Goal: Task Accomplishment & Management: Use online tool/utility

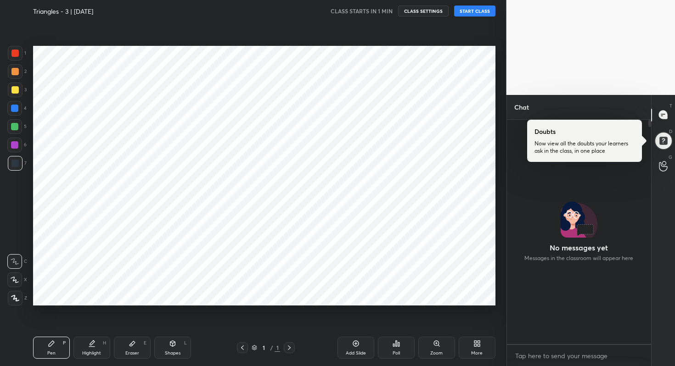
scroll to position [222, 141]
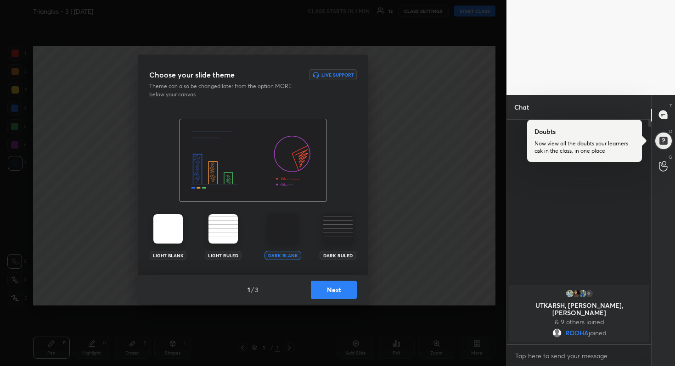
click at [337, 285] on button "Next" at bounding box center [334, 290] width 46 height 18
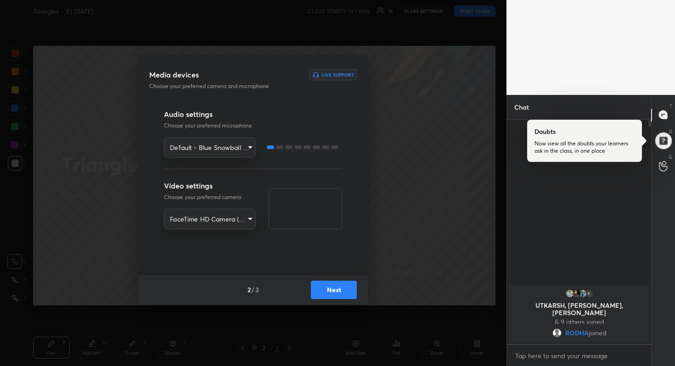
click at [337, 285] on button "Next" at bounding box center [334, 290] width 46 height 18
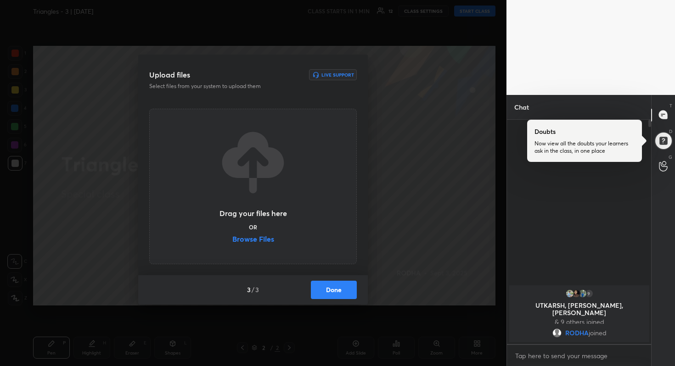
click at [268, 245] on label "Browse Files" at bounding box center [253, 240] width 42 height 10
click at [232, 245] on input "Browse Files" at bounding box center [232, 240] width 0 height 10
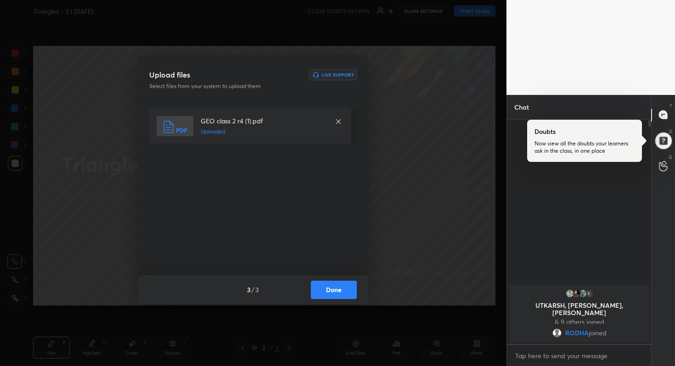
click at [353, 289] on button "Done" at bounding box center [334, 290] width 46 height 18
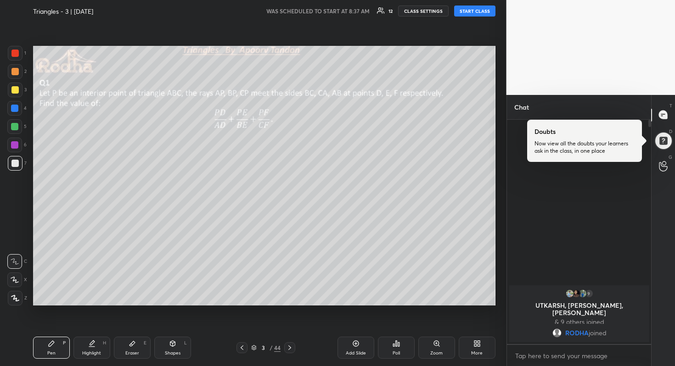
click at [464, 13] on button "START CLASS" at bounding box center [474, 11] width 41 height 11
type textarea "x"
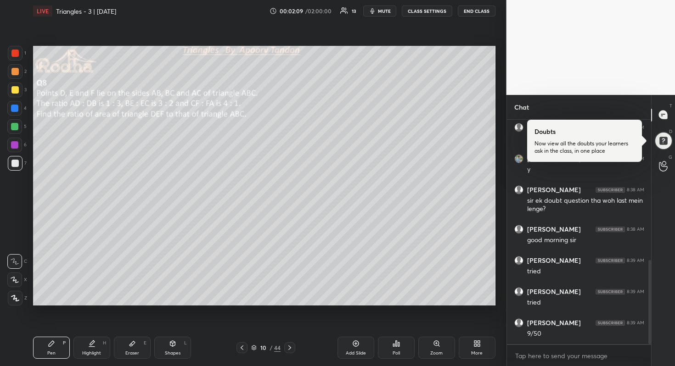
scroll to position [375, 0]
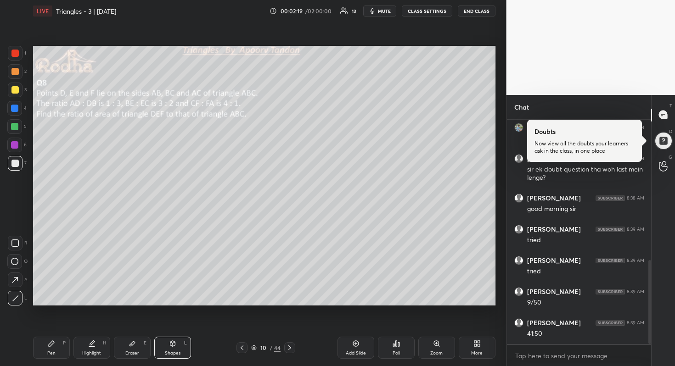
click at [17, 90] on div at bounding box center [14, 89] width 7 height 7
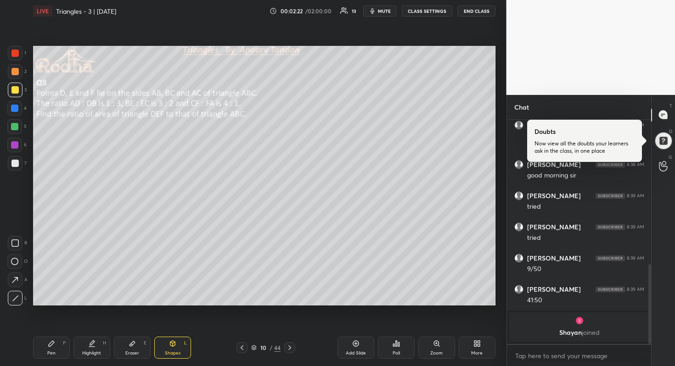
scroll to position [422, 0]
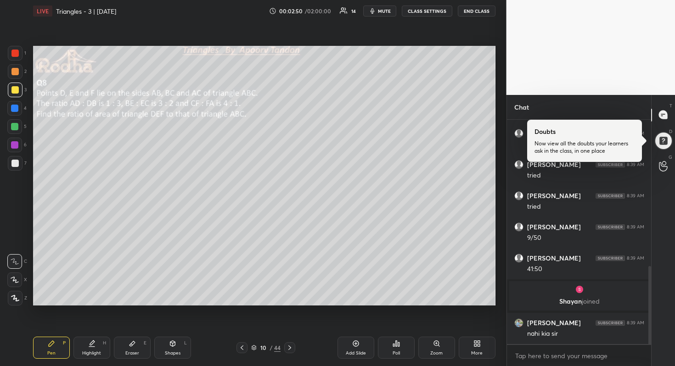
click at [17, 109] on div at bounding box center [14, 108] width 7 height 7
click at [17, 127] on div at bounding box center [14, 126] width 7 height 7
click at [50, 359] on div "Pen P Highlight H Eraser E Shapes L 10 / 44 Add Slide Poll Zoom More" at bounding box center [264, 348] width 462 height 37
click at [54, 356] on div "Pen" at bounding box center [51, 353] width 8 height 5
click at [16, 276] on div at bounding box center [14, 280] width 15 height 15
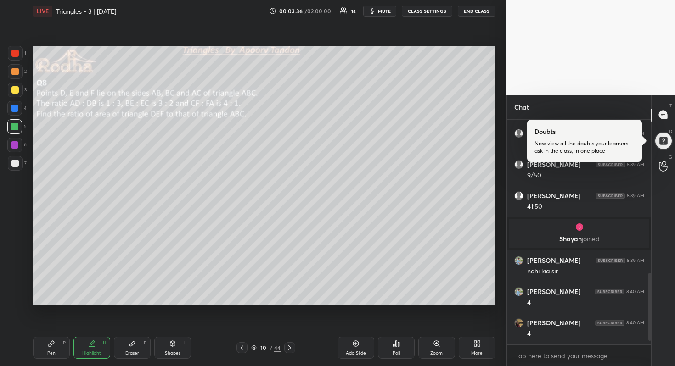
scroll to position [516, 0]
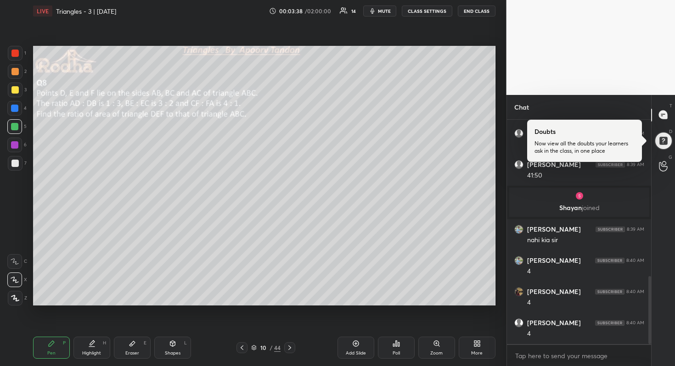
drag, startPoint x: 16, startPoint y: 162, endPoint x: 28, endPoint y: 170, distance: 14.8
click at [16, 162] on div at bounding box center [14, 163] width 7 height 7
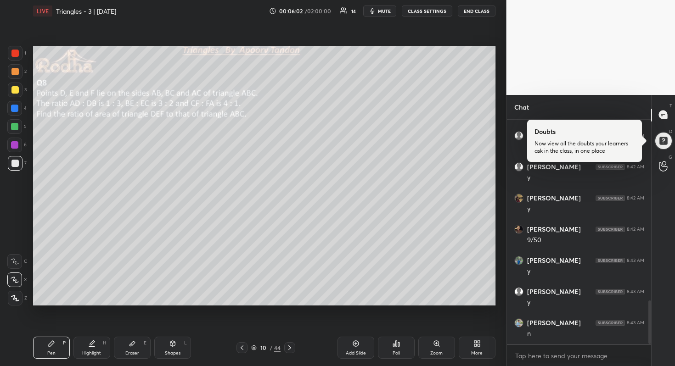
scroll to position [962, 0]
click at [351, 342] on div "Add Slide" at bounding box center [355, 348] width 37 height 22
click at [18, 86] on div at bounding box center [15, 90] width 15 height 15
click at [18, 120] on div at bounding box center [14, 126] width 15 height 15
drag, startPoint x: 18, startPoint y: 159, endPoint x: 32, endPoint y: 151, distance: 16.3
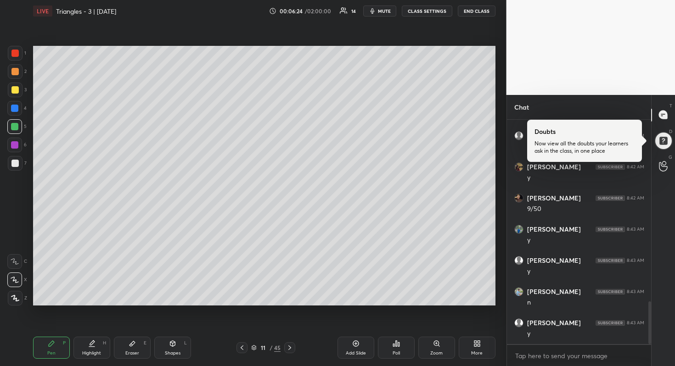
click at [19, 159] on div at bounding box center [15, 163] width 15 height 15
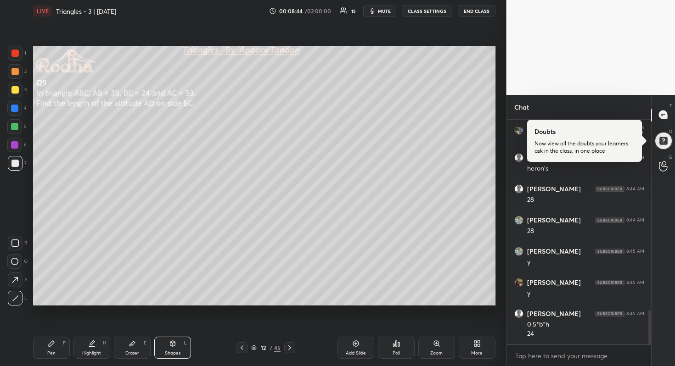
drag, startPoint x: 12, startPoint y: 128, endPoint x: 28, endPoint y: 124, distance: 16.5
click at [13, 128] on div at bounding box center [14, 126] width 7 height 7
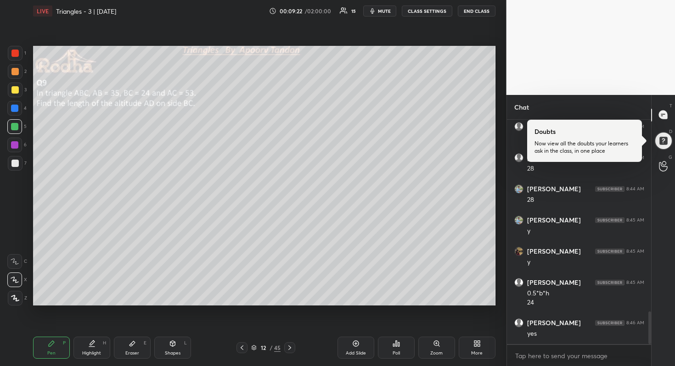
scroll to position [1316, 0]
click at [20, 86] on div at bounding box center [15, 90] width 15 height 15
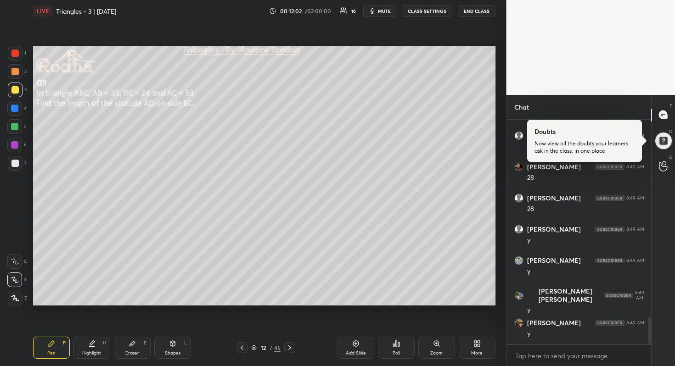
scroll to position [1633, 0]
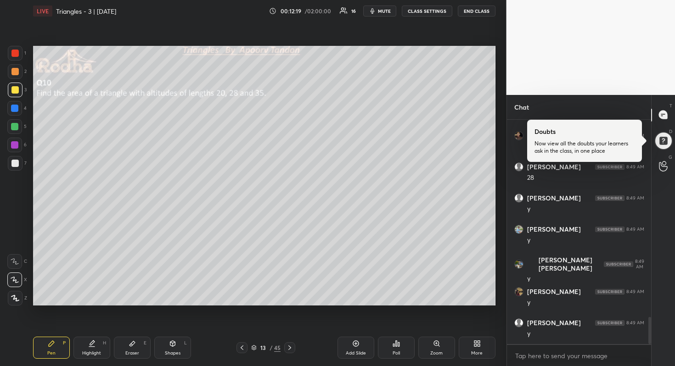
click at [17, 126] on div at bounding box center [14, 126] width 7 height 7
click at [20, 159] on div at bounding box center [15, 163] width 15 height 15
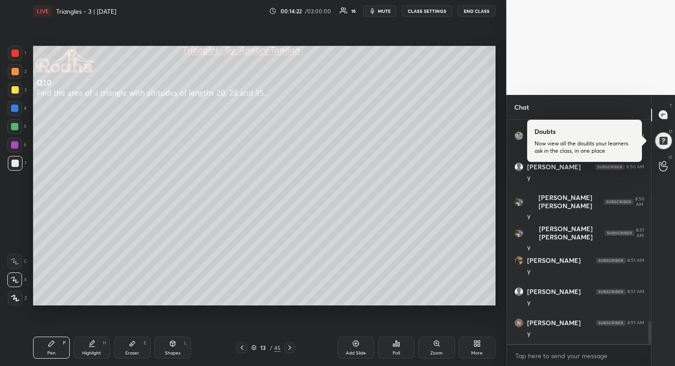
click at [16, 129] on div at bounding box center [14, 126] width 7 height 7
click at [16, 107] on div at bounding box center [14, 108] width 7 height 7
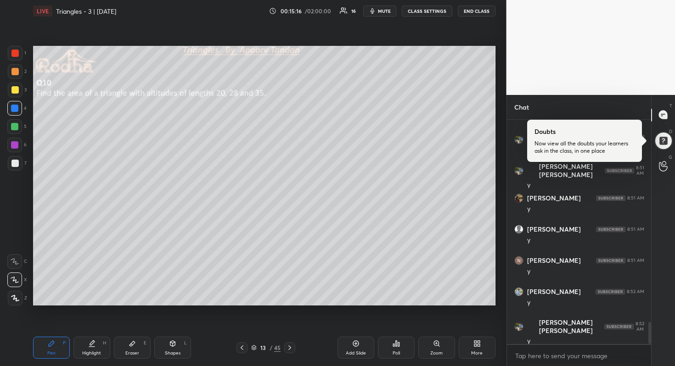
scroll to position [2057, 0]
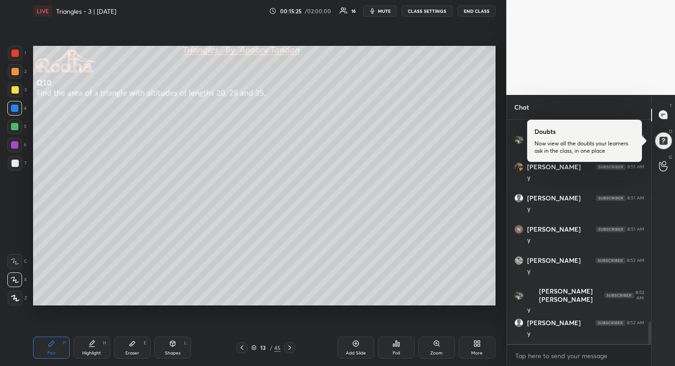
click at [350, 352] on div "Add Slide" at bounding box center [356, 353] width 20 height 5
click at [17, 85] on div at bounding box center [15, 90] width 15 height 15
click at [15, 127] on div at bounding box center [14, 126] width 7 height 7
drag, startPoint x: 14, startPoint y: 93, endPoint x: 29, endPoint y: 90, distance: 15.0
click at [15, 93] on div at bounding box center [14, 89] width 7 height 7
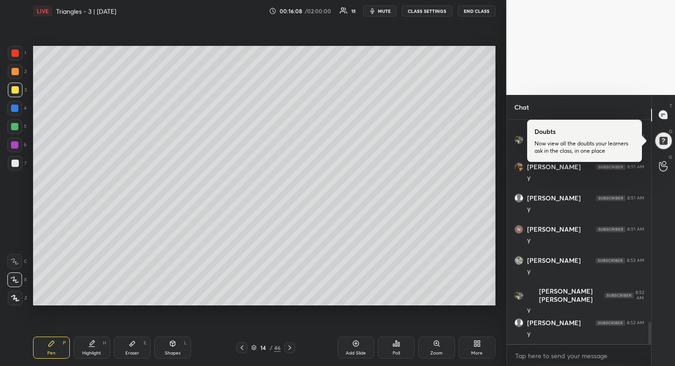
drag, startPoint x: 15, startPoint y: 163, endPoint x: 26, endPoint y: 157, distance: 11.9
click at [16, 163] on div at bounding box center [14, 163] width 7 height 7
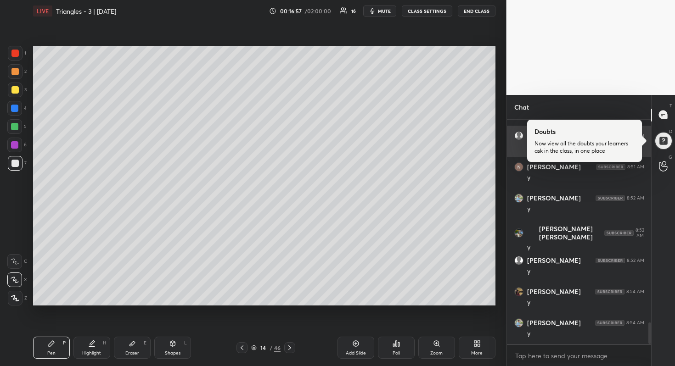
scroll to position [2151, 0]
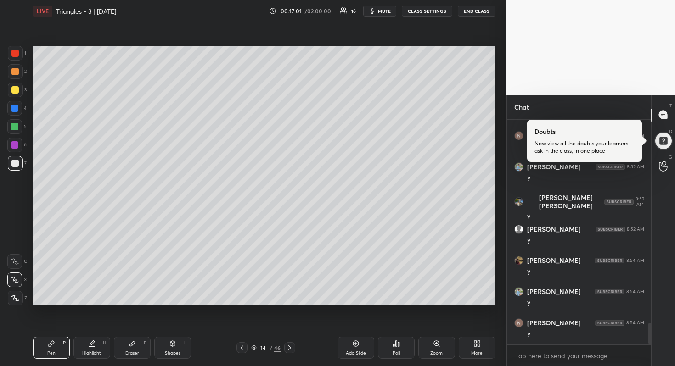
click at [15, 163] on div at bounding box center [14, 163] width 7 height 7
click at [126, 347] on div "Eraser E" at bounding box center [132, 348] width 37 height 22
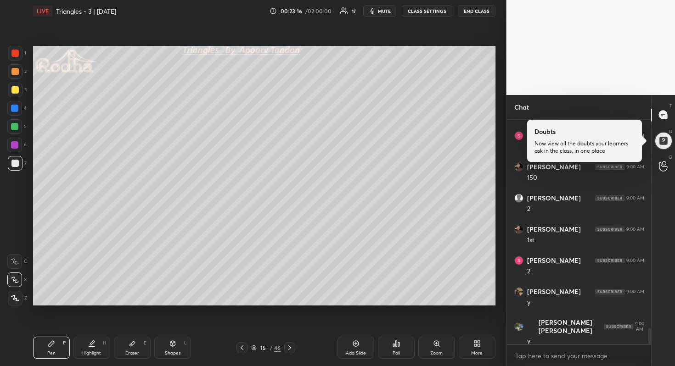
scroll to position [2908, 0]
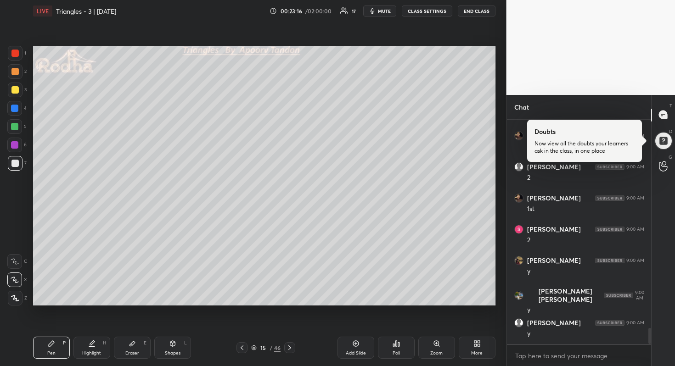
click at [15, 125] on div at bounding box center [14, 126] width 7 height 7
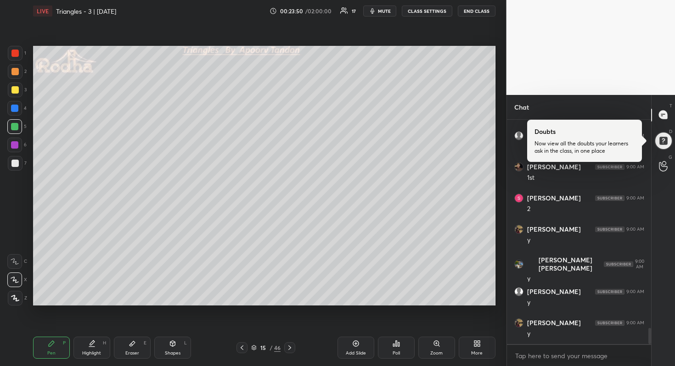
scroll to position [2971, 0]
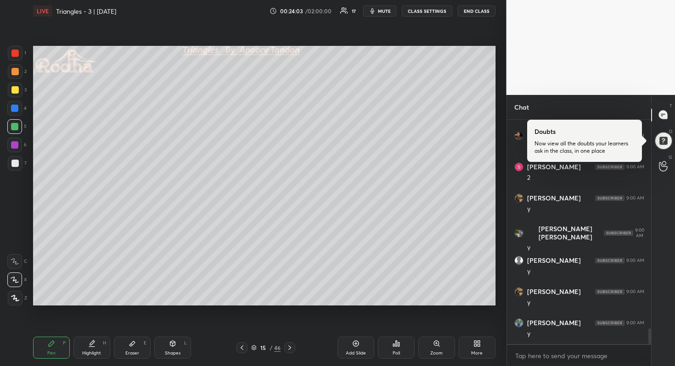
click at [16, 165] on div at bounding box center [14, 163] width 7 height 7
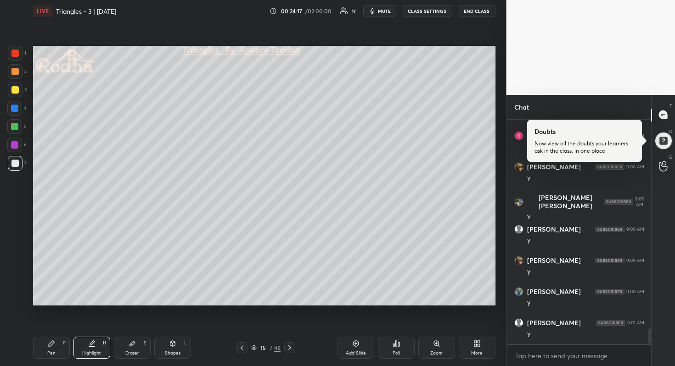
click at [17, 112] on div at bounding box center [14, 108] width 15 height 15
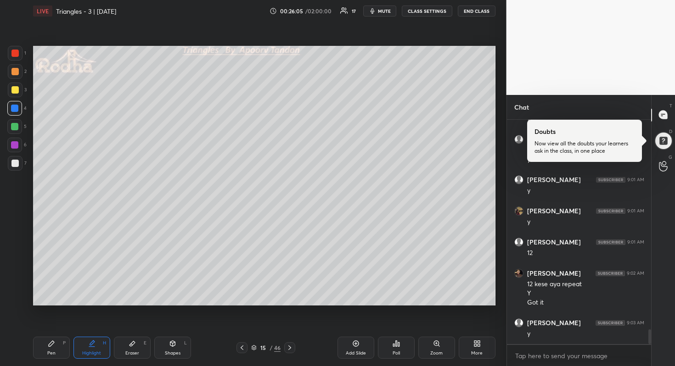
scroll to position [3217, 0]
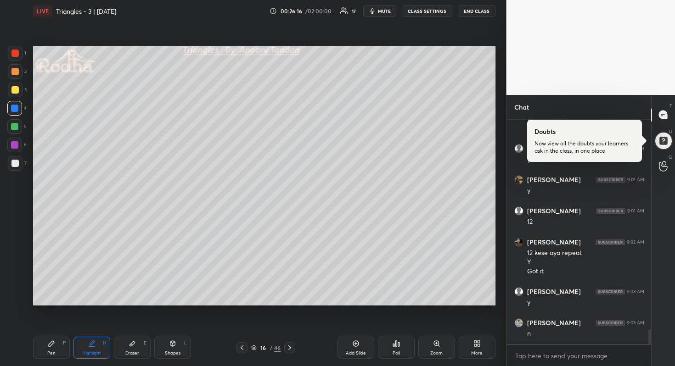
click at [17, 163] on div at bounding box center [14, 163] width 7 height 7
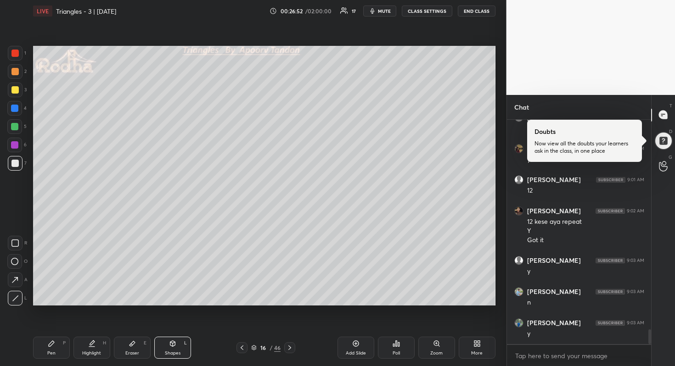
click at [11, 128] on div at bounding box center [14, 126] width 15 height 15
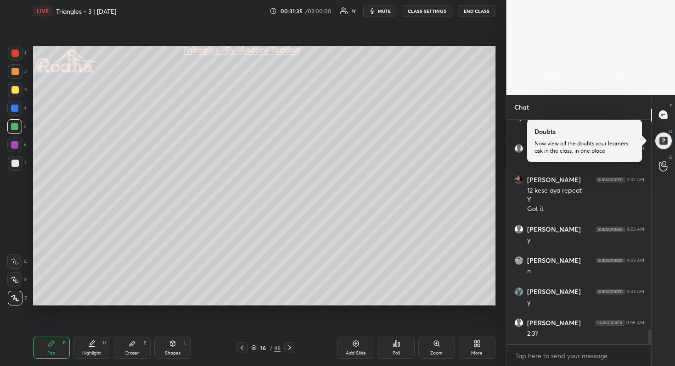
scroll to position [3310, 0]
click at [19, 55] on div at bounding box center [15, 53] width 15 height 15
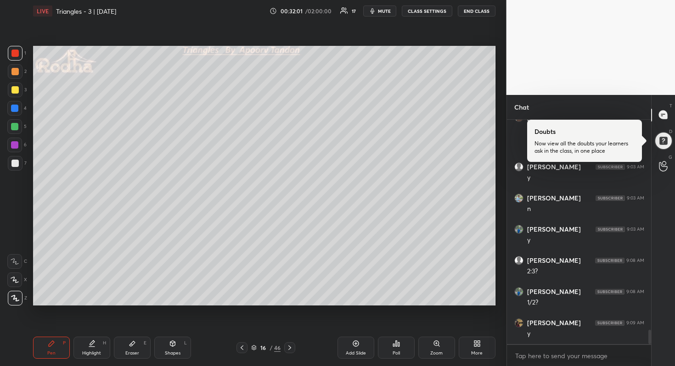
scroll to position [3373, 0]
click at [291, 350] on icon at bounding box center [289, 347] width 7 height 7
click at [14, 162] on div at bounding box center [14, 163] width 7 height 7
click at [17, 128] on div at bounding box center [14, 126] width 7 height 7
click at [12, 165] on div at bounding box center [14, 163] width 7 height 7
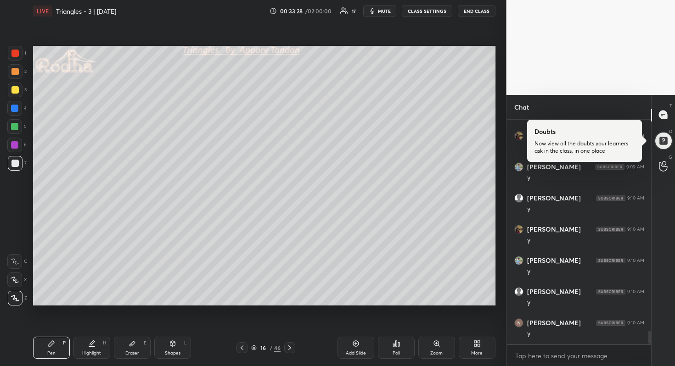
scroll to position [3560, 0]
click at [13, 89] on div at bounding box center [14, 89] width 7 height 7
click at [17, 107] on div at bounding box center [14, 108] width 7 height 7
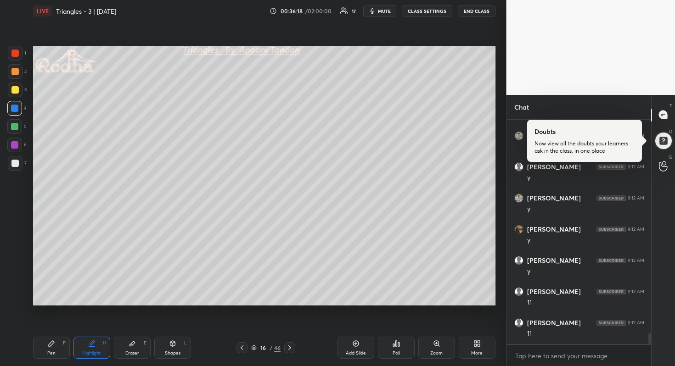
drag, startPoint x: 19, startPoint y: 161, endPoint x: 27, endPoint y: 121, distance: 40.6
click at [19, 161] on div at bounding box center [15, 163] width 15 height 15
click at [17, 71] on div at bounding box center [14, 71] width 7 height 7
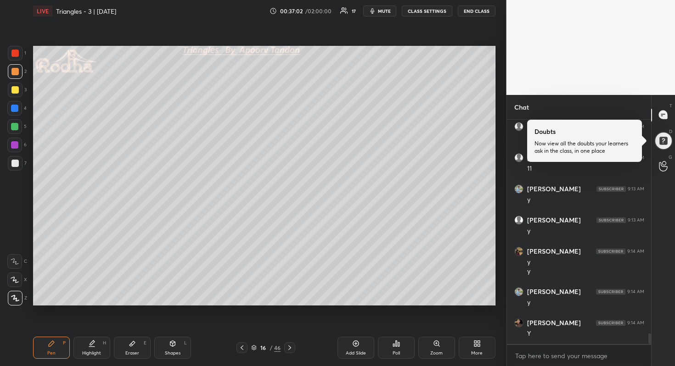
scroll to position [4630, 0]
click at [289, 347] on icon at bounding box center [289, 347] width 7 height 7
click at [291, 348] on icon at bounding box center [289, 347] width 7 height 7
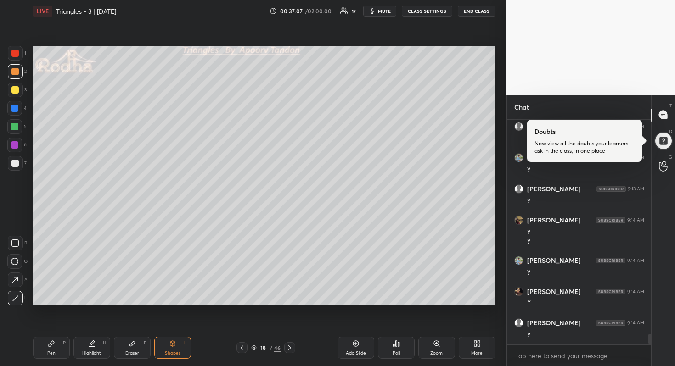
scroll to position [4661, 0]
drag, startPoint x: 17, startPoint y: 126, endPoint x: 29, endPoint y: 120, distance: 13.6
click at [17, 126] on div at bounding box center [14, 126] width 7 height 7
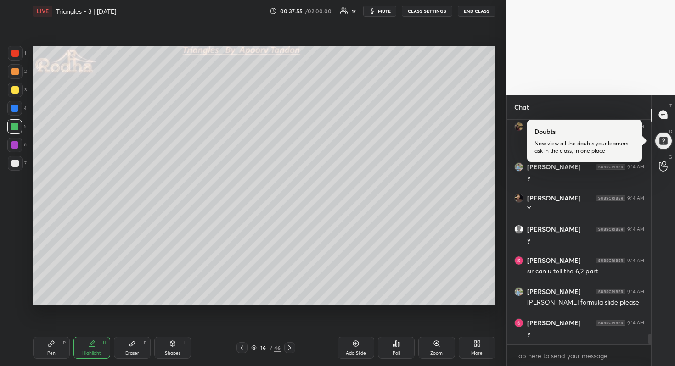
scroll to position [4755, 0]
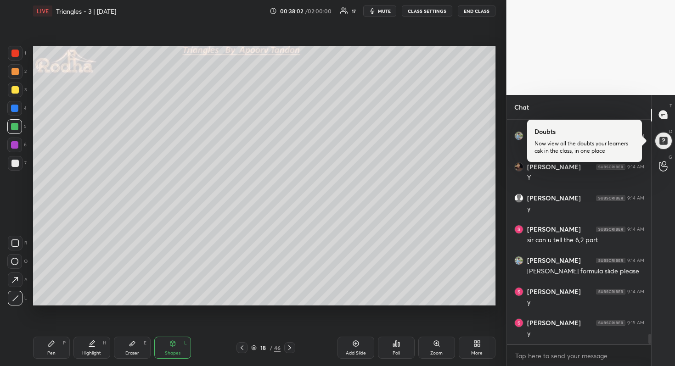
click at [18, 162] on div at bounding box center [15, 163] width 15 height 15
click at [17, 91] on div at bounding box center [14, 89] width 7 height 7
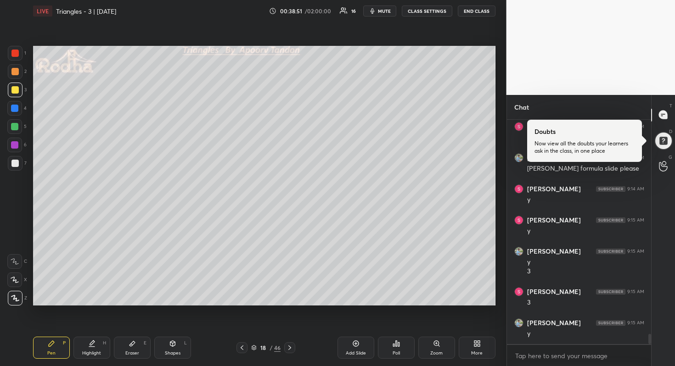
scroll to position [4889, 0]
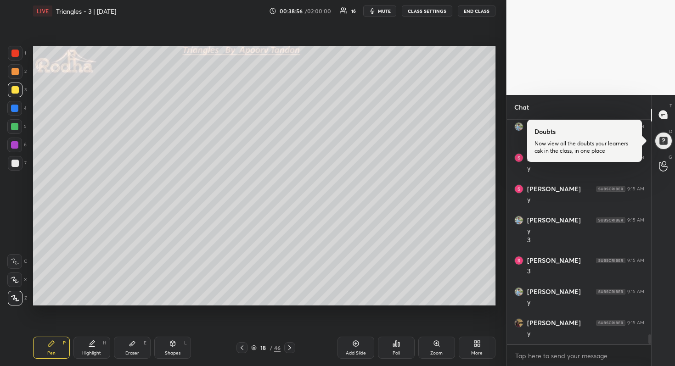
click at [16, 51] on div at bounding box center [14, 53] width 7 height 7
drag, startPoint x: 18, startPoint y: 109, endPoint x: 32, endPoint y: 137, distance: 31.2
click at [18, 110] on div at bounding box center [14, 108] width 15 height 15
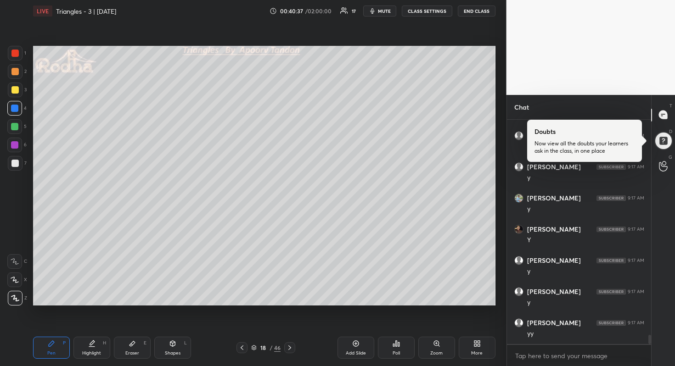
scroll to position [5201, 0]
click at [244, 347] on icon at bounding box center [241, 347] width 7 height 7
drag, startPoint x: 243, startPoint y: 347, endPoint x: 248, endPoint y: 348, distance: 5.1
click at [243, 347] on icon at bounding box center [241, 347] width 7 height 7
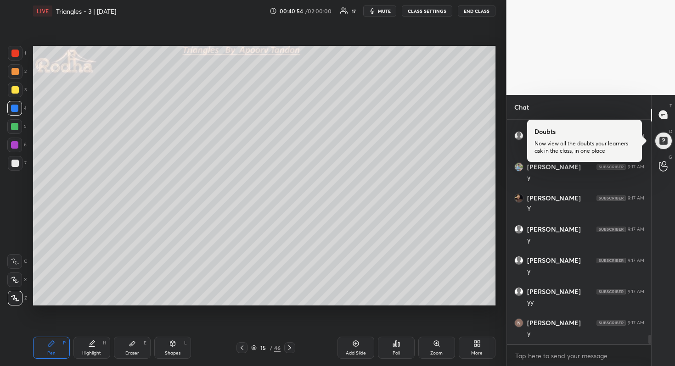
click at [288, 350] on icon at bounding box center [289, 347] width 7 height 7
click at [12, 154] on div "1 2 3 4 5 6 7" at bounding box center [16, 110] width 19 height 129
click at [15, 160] on div at bounding box center [14, 163] width 7 height 7
click at [16, 161] on div at bounding box center [14, 163] width 7 height 7
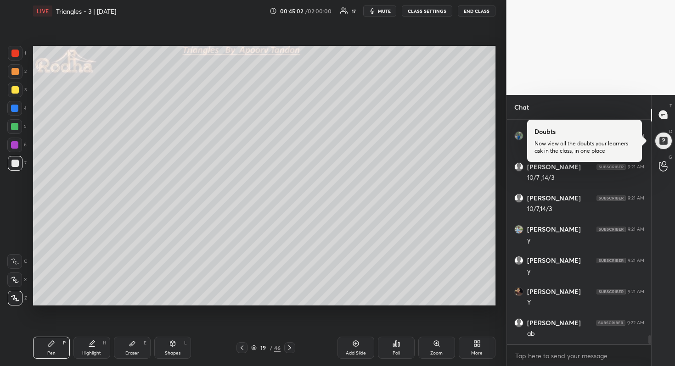
click at [15, 125] on div at bounding box center [14, 126] width 7 height 7
click at [19, 162] on div at bounding box center [15, 163] width 15 height 15
click at [19, 90] on div at bounding box center [15, 90] width 15 height 15
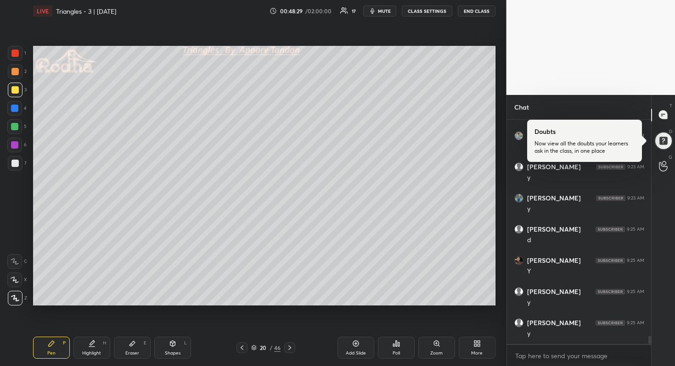
scroll to position [6044, 0]
click at [395, 352] on div "Poll" at bounding box center [395, 353] width 7 height 5
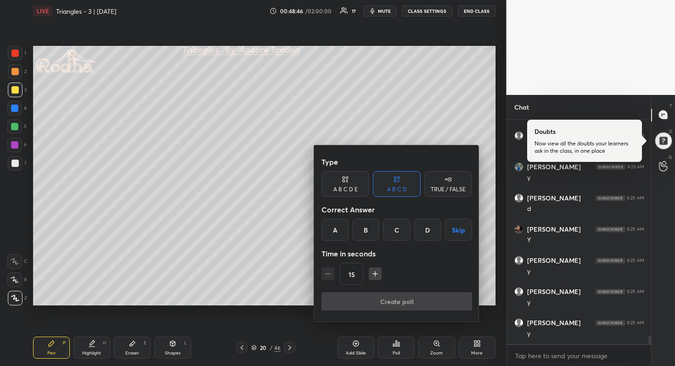
click at [395, 232] on div "C" at bounding box center [396, 230] width 27 height 22
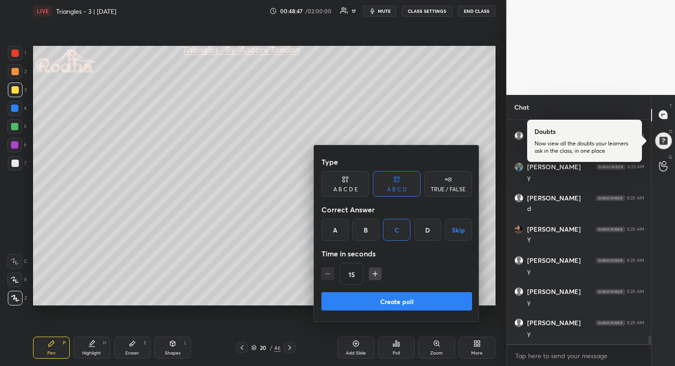
click at [402, 302] on button "Create poll" at bounding box center [396, 301] width 151 height 18
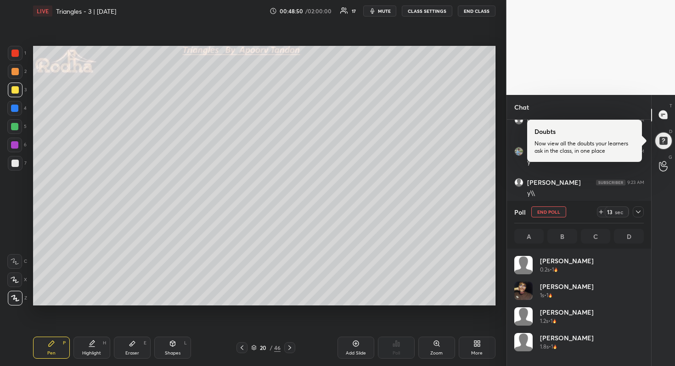
scroll to position [107, 127]
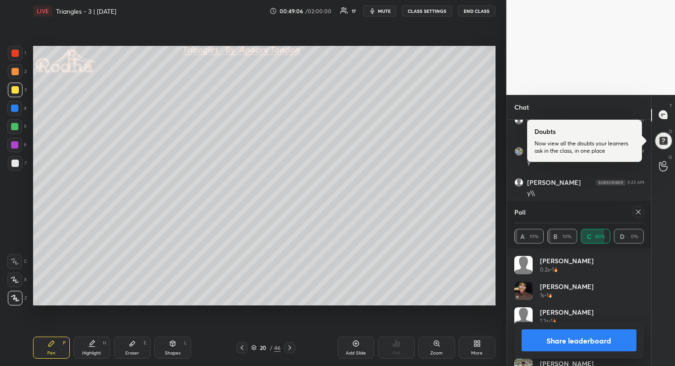
click at [603, 334] on button "Share leaderboard" at bounding box center [578, 341] width 115 height 22
type textarea "x"
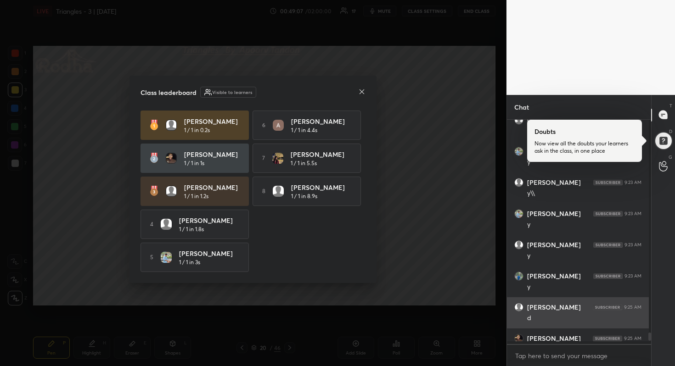
scroll to position [244, 141]
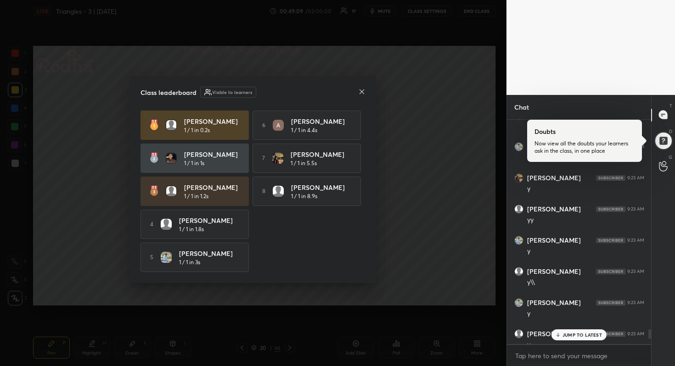
click at [365, 93] on div "Class leaderboard Visible to learners [PERSON_NAME] 1 / 1 in 0.2s 6 [PERSON_NAM…" at bounding box center [252, 179] width 247 height 207
click at [365, 92] on icon at bounding box center [361, 91] width 7 height 7
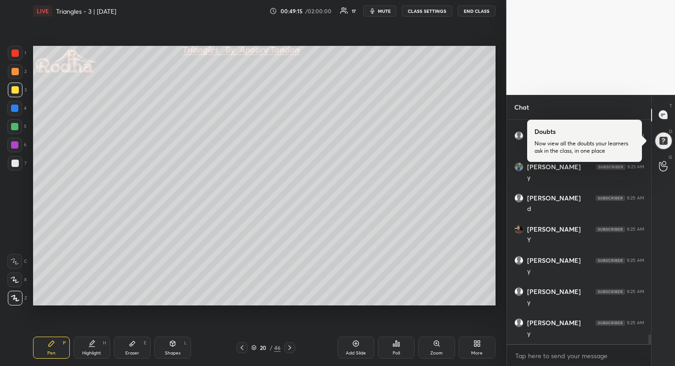
click at [15, 128] on div at bounding box center [14, 126] width 7 height 7
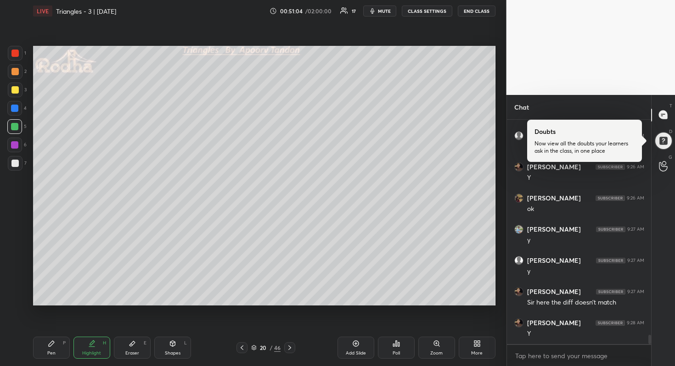
click at [294, 347] on div "20 / 46" at bounding box center [266, 347] width 72 height 11
click at [292, 349] on icon at bounding box center [289, 347] width 7 height 7
click at [19, 166] on div at bounding box center [15, 163] width 15 height 15
click at [13, 129] on div at bounding box center [14, 126] width 7 height 7
click at [17, 164] on div at bounding box center [14, 163] width 7 height 7
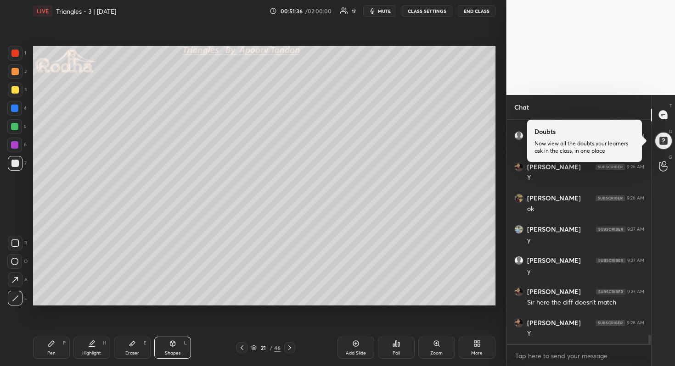
click at [11, 89] on div at bounding box center [14, 89] width 7 height 7
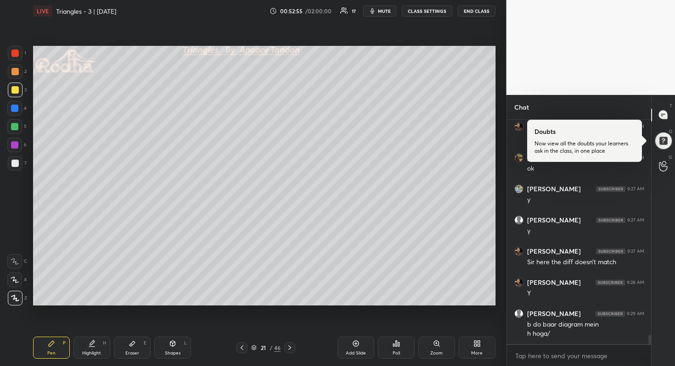
scroll to position [5327, 0]
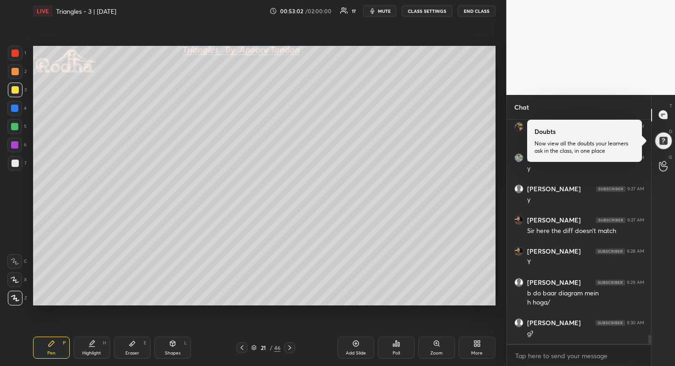
drag, startPoint x: 134, startPoint y: 350, endPoint x: 153, endPoint y: 307, distance: 47.3
click at [135, 350] on div "Eraser E" at bounding box center [132, 348] width 37 height 22
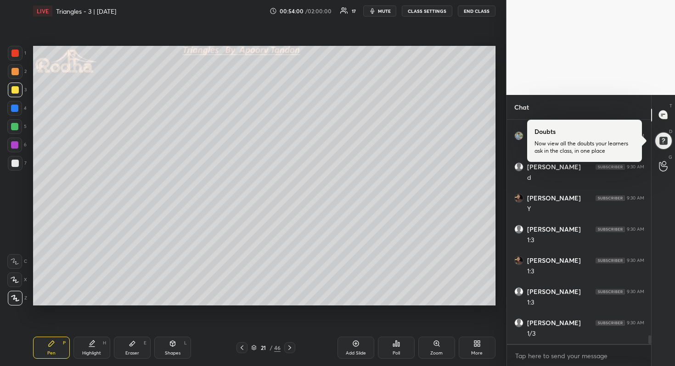
scroll to position [5577, 0]
click at [15, 164] on div at bounding box center [14, 163] width 7 height 7
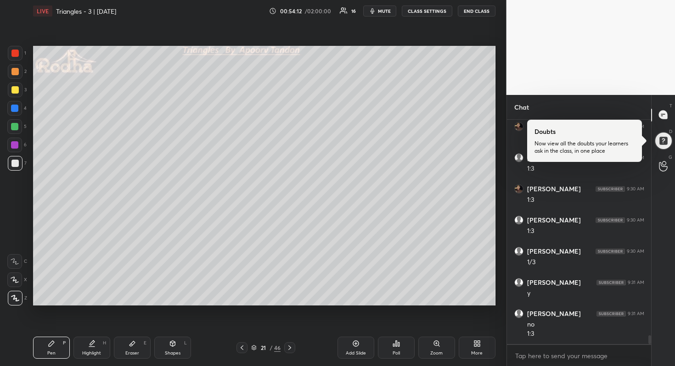
scroll to position [5649, 0]
click at [16, 54] on div at bounding box center [14, 53] width 7 height 7
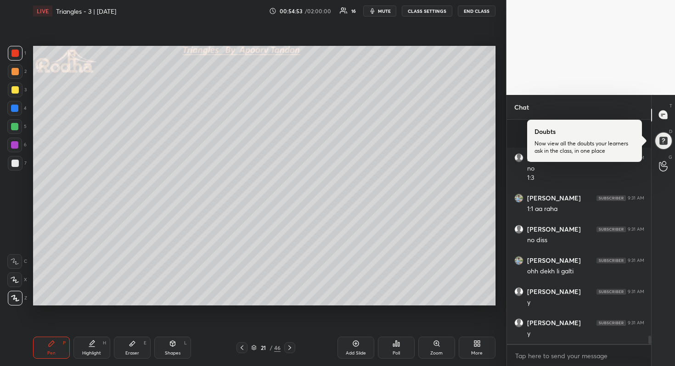
scroll to position [5867, 0]
click at [16, 162] on div at bounding box center [14, 163] width 7 height 7
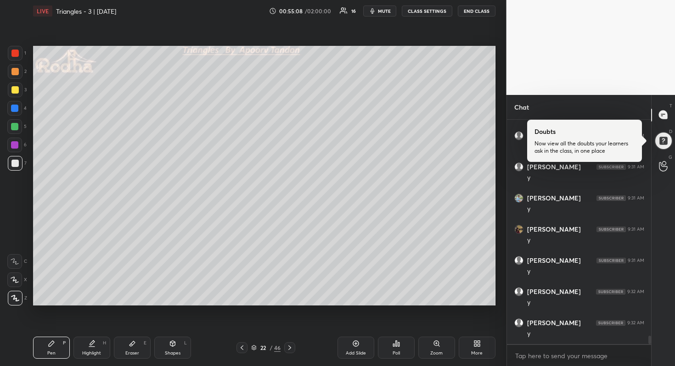
scroll to position [5961, 0]
drag, startPoint x: 17, startPoint y: 128, endPoint x: 28, endPoint y: 126, distance: 10.6
click at [17, 128] on div at bounding box center [14, 126] width 7 height 7
click at [14, 164] on div at bounding box center [14, 163] width 7 height 7
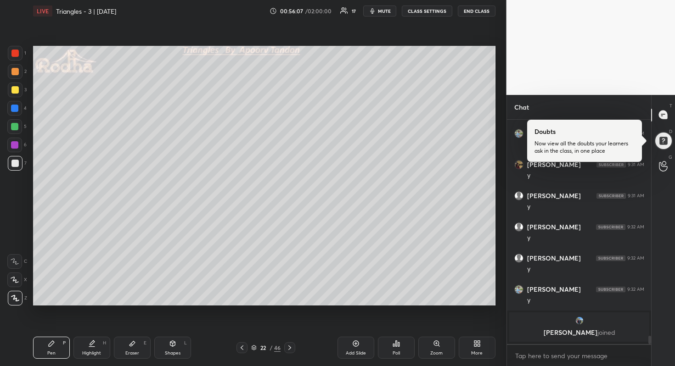
click at [376, 11] on icon "button" at bounding box center [372, 10] width 7 height 7
click at [478, 10] on button "END CLASS" at bounding box center [477, 11] width 38 height 11
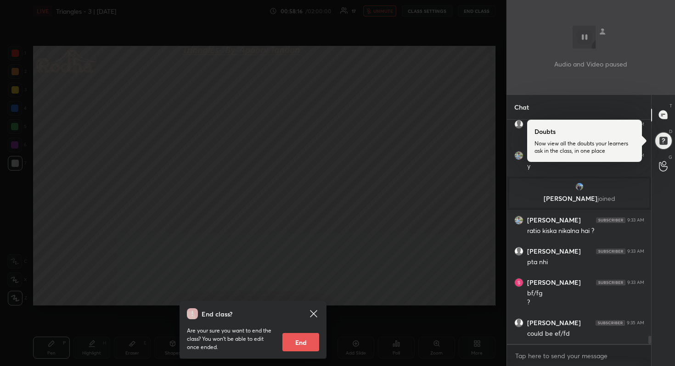
scroll to position [5805, 0]
click at [270, 98] on div "End class? Are your sure you want to end the class? You won’t be able to edit o…" at bounding box center [253, 183] width 506 height 366
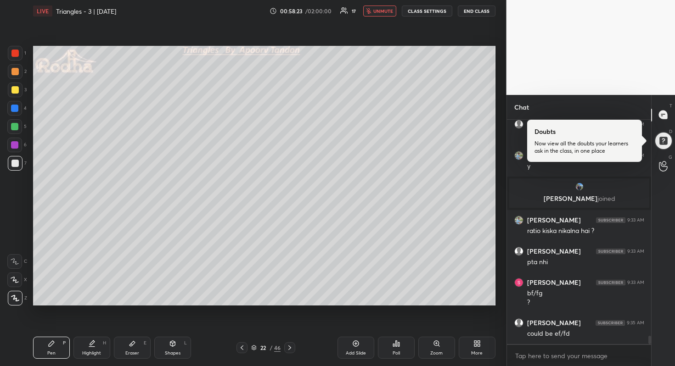
click at [375, 12] on span "unmute" at bounding box center [383, 11] width 20 height 6
click at [13, 92] on div at bounding box center [14, 89] width 7 height 7
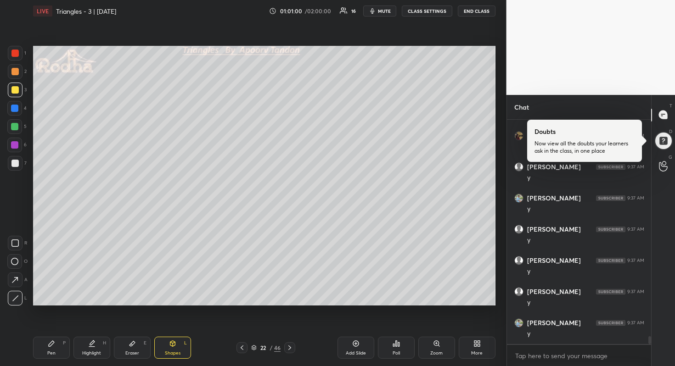
scroll to position [6324, 0]
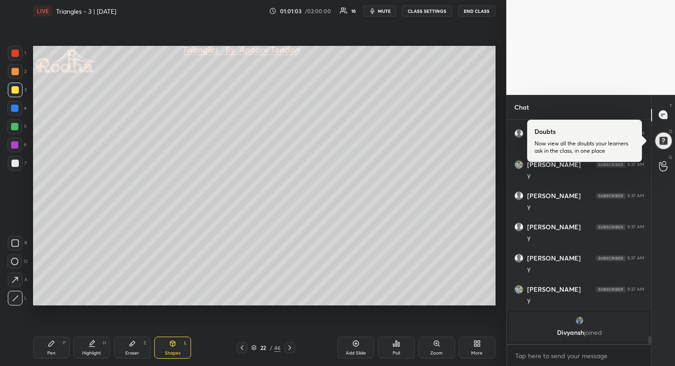
click at [16, 127] on div at bounding box center [14, 126] width 7 height 7
click at [17, 70] on div at bounding box center [14, 71] width 7 height 7
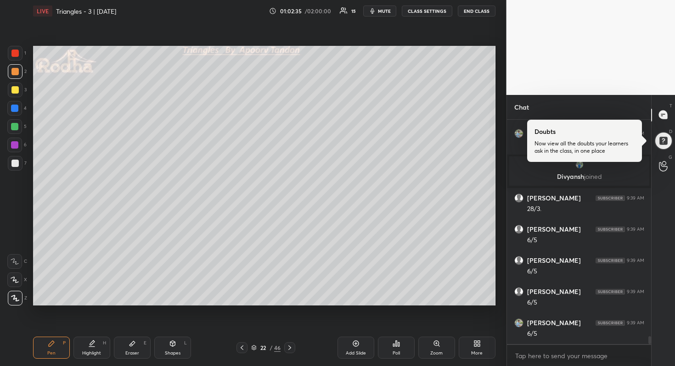
scroll to position [6376, 0]
click at [16, 126] on div at bounding box center [14, 126] width 7 height 7
click at [18, 110] on div at bounding box center [14, 108] width 7 height 7
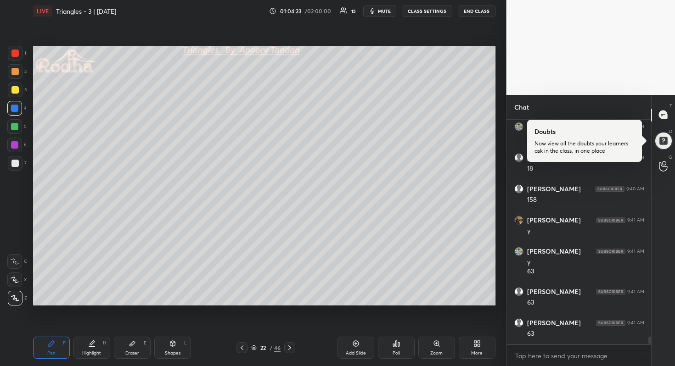
scroll to position [6885, 0]
drag, startPoint x: 13, startPoint y: 149, endPoint x: 28, endPoint y: 141, distance: 17.0
click at [13, 148] on div at bounding box center [14, 145] width 15 height 15
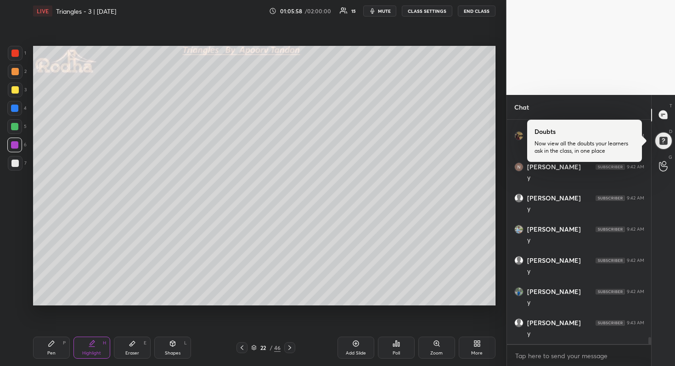
scroll to position [7249, 0]
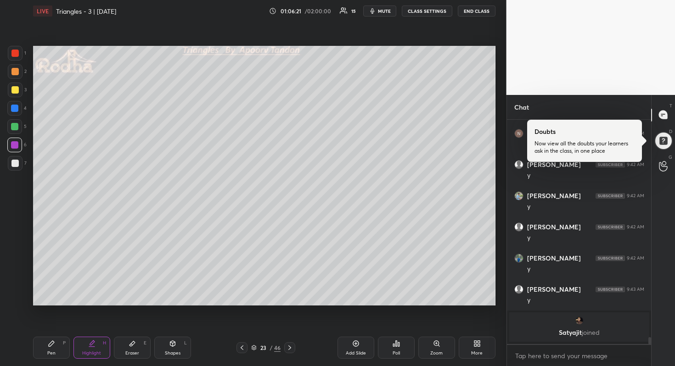
click at [13, 132] on div at bounding box center [14, 126] width 15 height 15
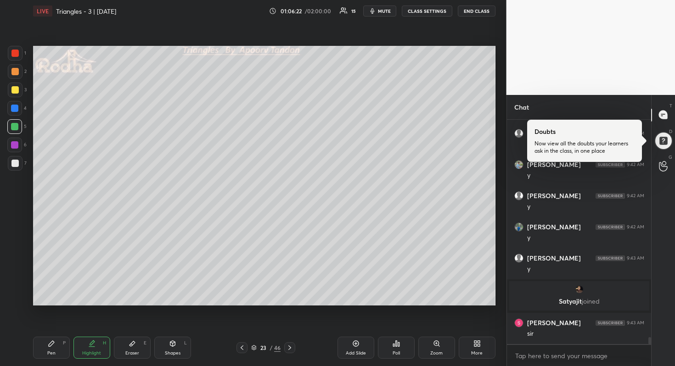
scroll to position [7010, 0]
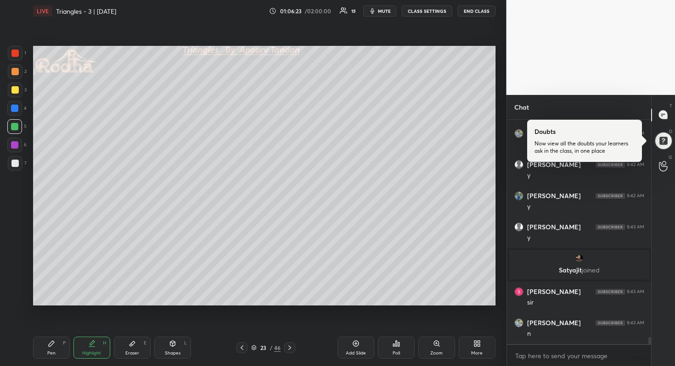
drag, startPoint x: 16, startPoint y: 162, endPoint x: 19, endPoint y: 156, distance: 7.0
click at [17, 162] on div at bounding box center [14, 163] width 7 height 7
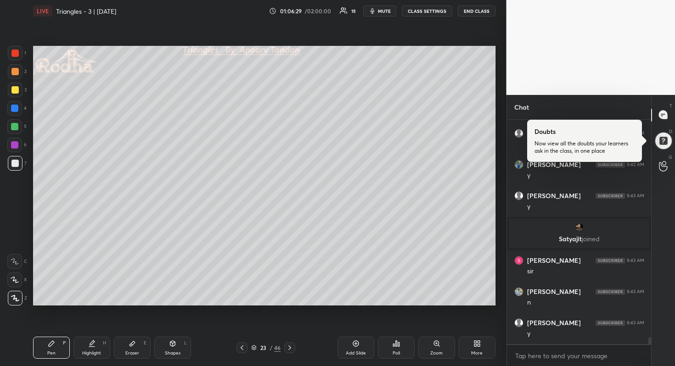
click at [15, 118] on div "1 2 3 4 5 6 7" at bounding box center [16, 110] width 19 height 129
click at [13, 126] on div at bounding box center [14, 126] width 7 height 7
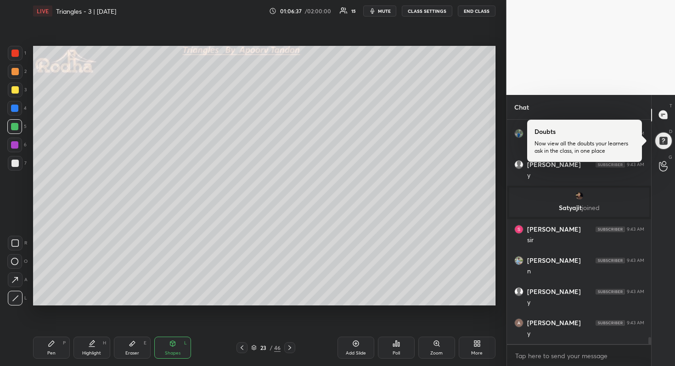
scroll to position [7103, 0]
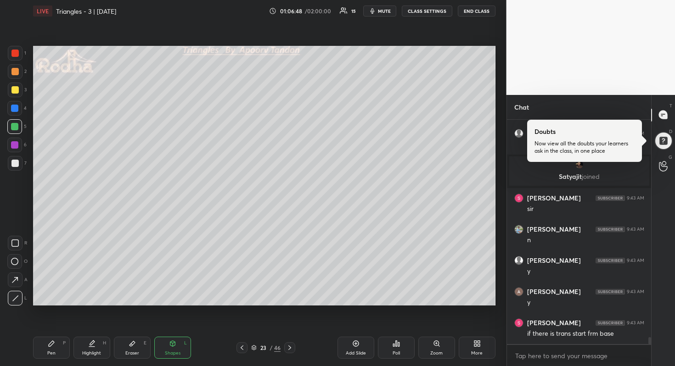
drag, startPoint x: 13, startPoint y: 93, endPoint x: 17, endPoint y: 89, distance: 5.2
click at [13, 92] on div at bounding box center [14, 89] width 7 height 7
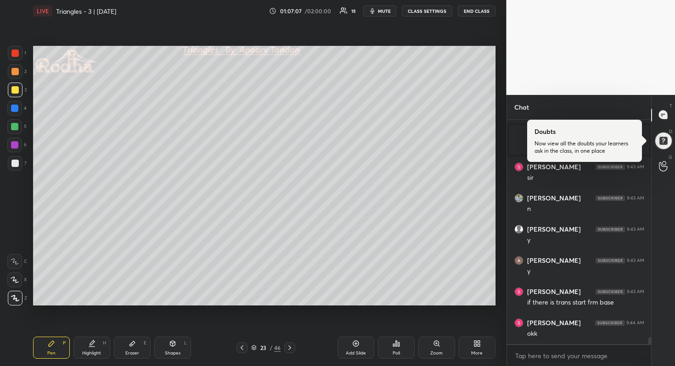
drag, startPoint x: 14, startPoint y: 123, endPoint x: 17, endPoint y: 117, distance: 6.4
click at [14, 123] on div at bounding box center [14, 126] width 15 height 15
click at [13, 104] on div at bounding box center [14, 108] width 15 height 15
drag, startPoint x: 17, startPoint y: 74, endPoint x: 27, endPoint y: 76, distance: 10.8
click at [17, 74] on div at bounding box center [14, 71] width 7 height 7
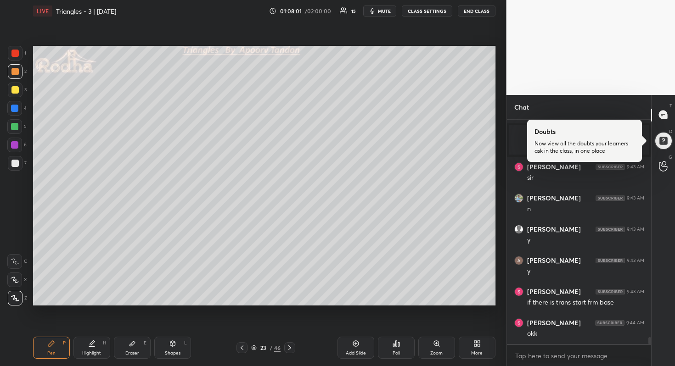
click at [382, 12] on span "mute" at bounding box center [384, 11] width 13 height 6
click at [472, 11] on button "END CLASS" at bounding box center [477, 11] width 38 height 11
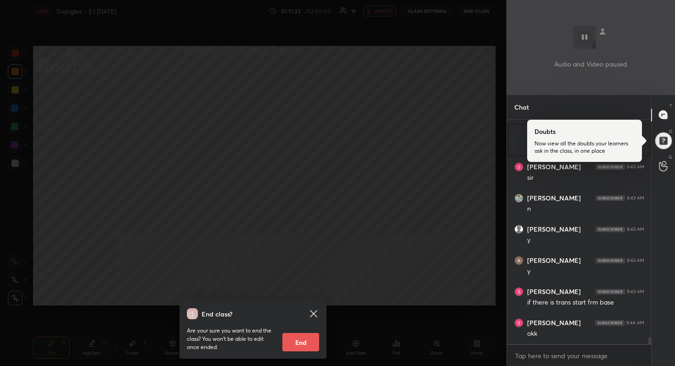
click at [347, 125] on div "End class? Are your sure you want to end the class? You won’t be able to edit o…" at bounding box center [253, 183] width 506 height 366
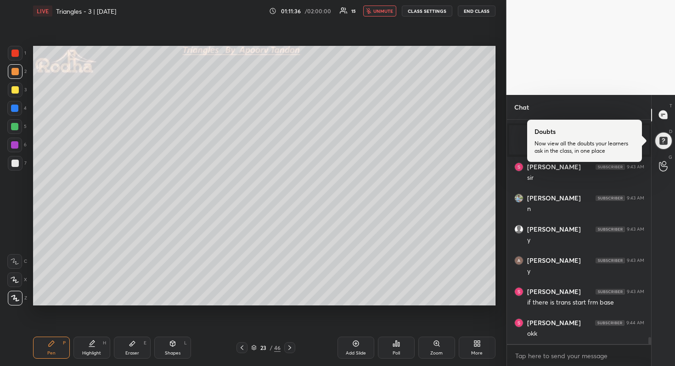
click at [384, 14] on span "unmute" at bounding box center [383, 11] width 20 height 6
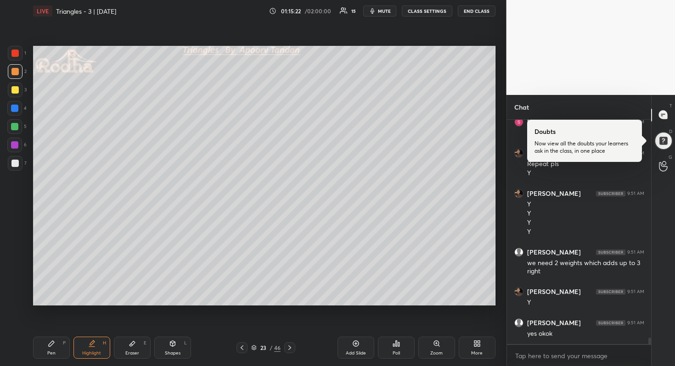
scroll to position [7812, 0]
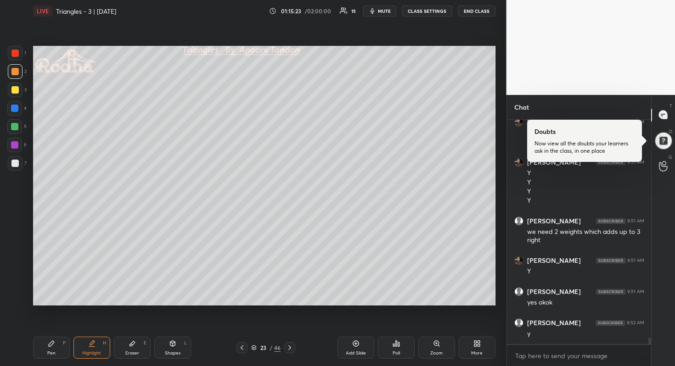
click at [16, 53] on div at bounding box center [14, 53] width 7 height 7
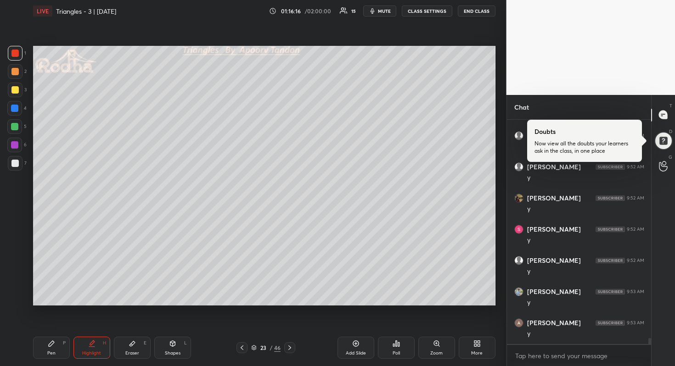
scroll to position [7999, 0]
click at [15, 72] on div at bounding box center [14, 71] width 7 height 7
click at [14, 113] on div at bounding box center [14, 108] width 15 height 15
drag, startPoint x: 16, startPoint y: 144, endPoint x: 25, endPoint y: 134, distance: 13.0
click at [16, 144] on div at bounding box center [14, 144] width 7 height 7
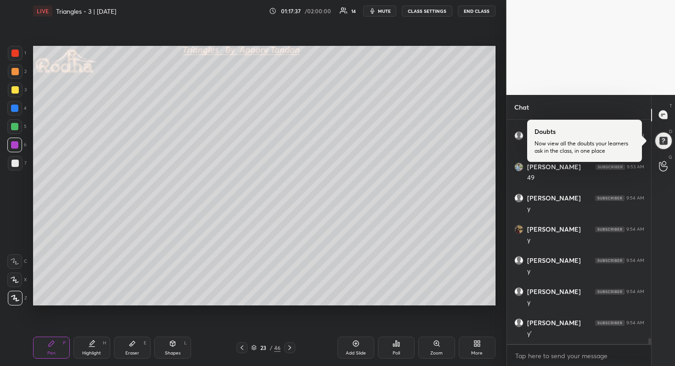
scroll to position [8249, 0]
click at [289, 349] on icon at bounding box center [289, 347] width 7 height 7
click at [19, 165] on div at bounding box center [15, 163] width 15 height 15
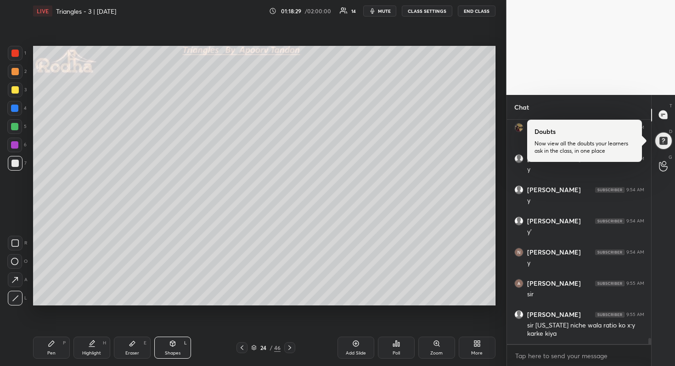
drag, startPoint x: 15, startPoint y: 128, endPoint x: 19, endPoint y: 125, distance: 5.0
click at [15, 129] on div at bounding box center [14, 126] width 7 height 7
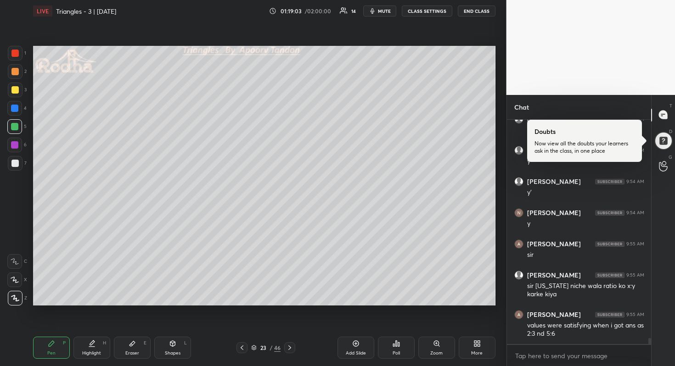
click at [351, 346] on div "Add Slide" at bounding box center [355, 348] width 37 height 22
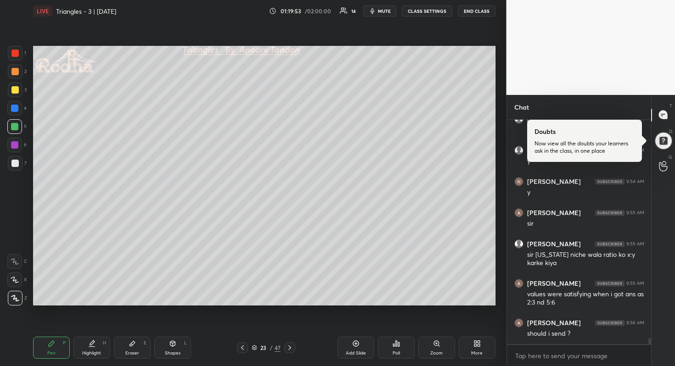
scroll to position [8399, 0]
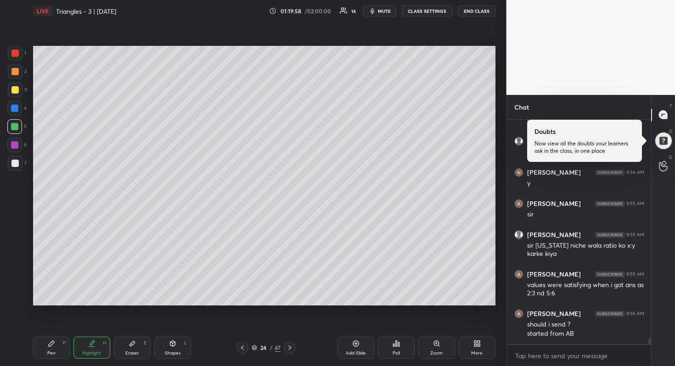
click at [13, 70] on div at bounding box center [14, 71] width 7 height 7
drag, startPoint x: 18, startPoint y: 54, endPoint x: 18, endPoint y: 47, distance: 6.4
click at [18, 54] on div at bounding box center [14, 53] width 7 height 7
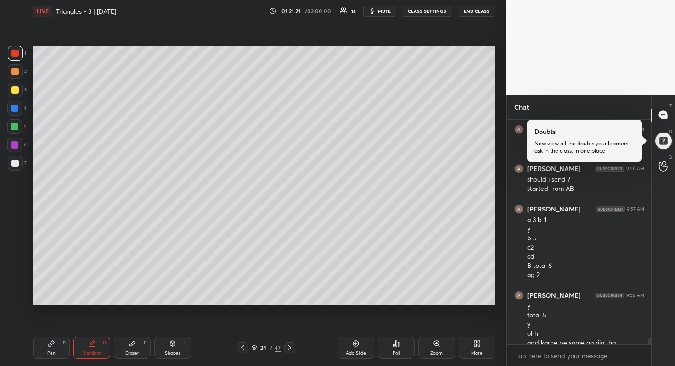
scroll to position [8554, 0]
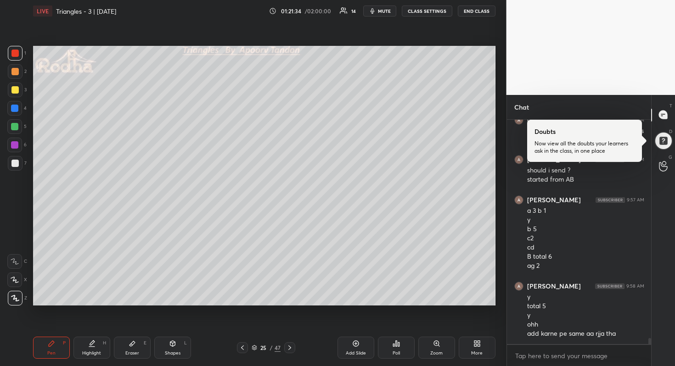
drag, startPoint x: 13, startPoint y: 126, endPoint x: 26, endPoint y: 128, distance: 13.4
click at [13, 126] on div at bounding box center [14, 126] width 7 height 7
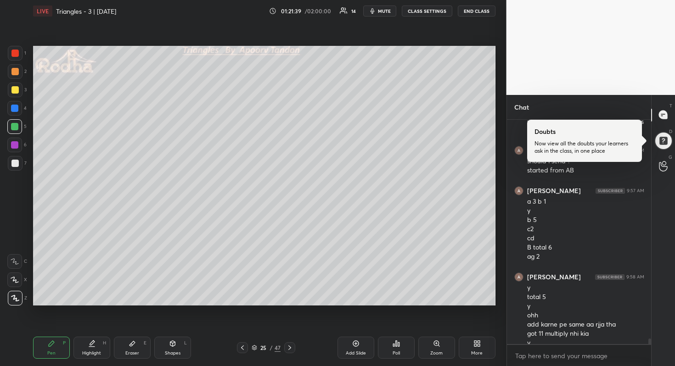
scroll to position [8572, 0]
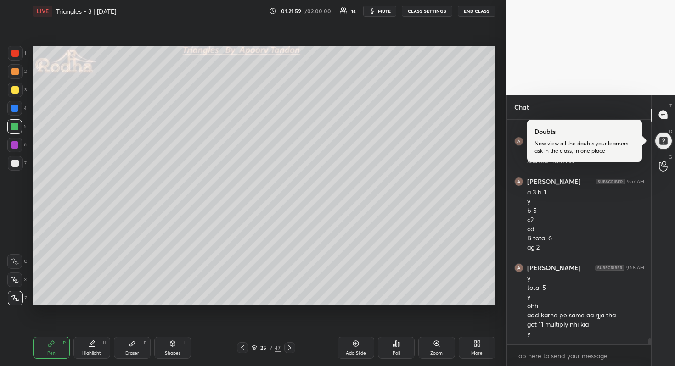
drag, startPoint x: 17, startPoint y: 72, endPoint x: 27, endPoint y: 69, distance: 10.5
click at [17, 72] on div at bounding box center [14, 71] width 7 height 7
click at [389, 13] on span "mute" at bounding box center [384, 11] width 13 height 6
click at [464, 9] on button "END CLASS" at bounding box center [477, 11] width 38 height 11
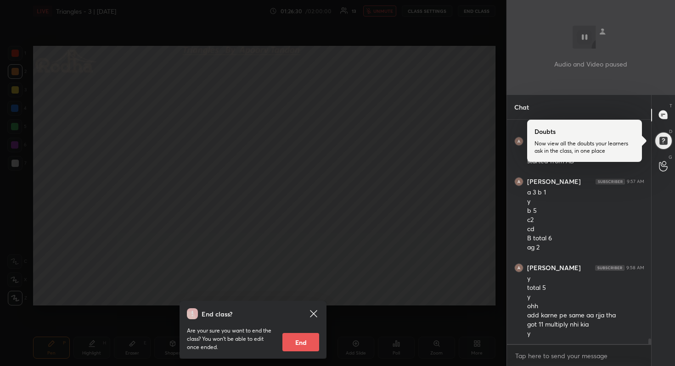
scroll to position [8605, 0]
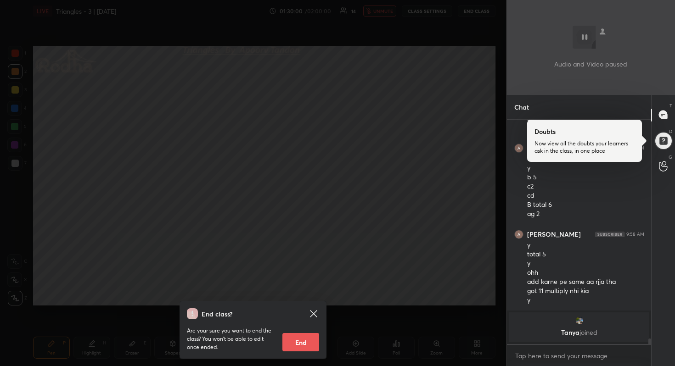
click at [375, 42] on div "End class? Are your sure you want to end the class? You won’t be able to edit o…" at bounding box center [253, 183] width 506 height 366
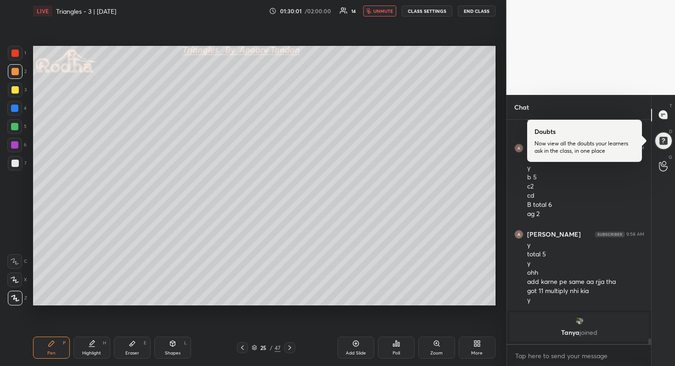
click at [383, 13] on span "unmute" at bounding box center [383, 11] width 20 height 6
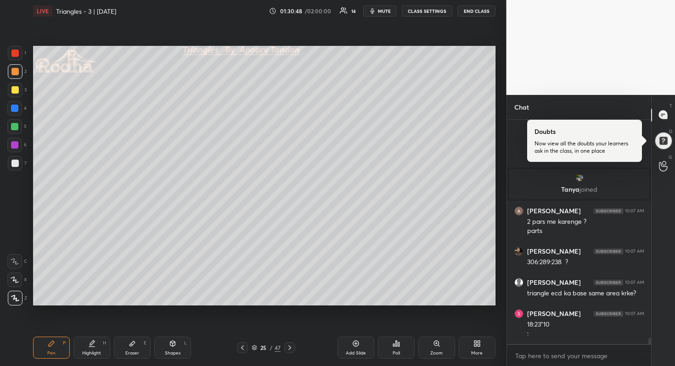
scroll to position [8267, 0]
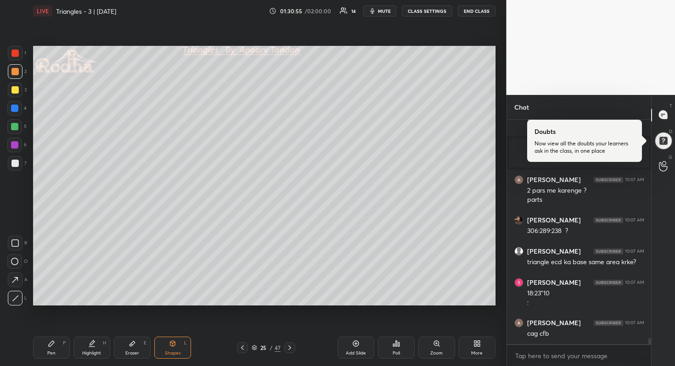
drag, startPoint x: 17, startPoint y: 128, endPoint x: 25, endPoint y: 124, distance: 9.5
click at [17, 127] on div at bounding box center [14, 126] width 7 height 7
click at [17, 161] on div at bounding box center [14, 163] width 7 height 7
click at [11, 85] on div at bounding box center [15, 90] width 15 height 15
click at [20, 145] on div at bounding box center [14, 145] width 15 height 15
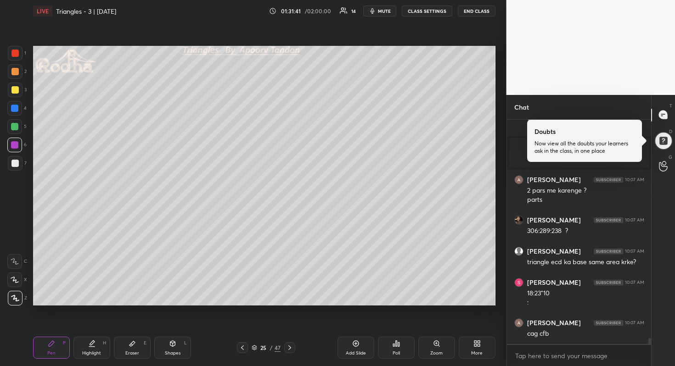
click at [12, 276] on div at bounding box center [14, 280] width 15 height 15
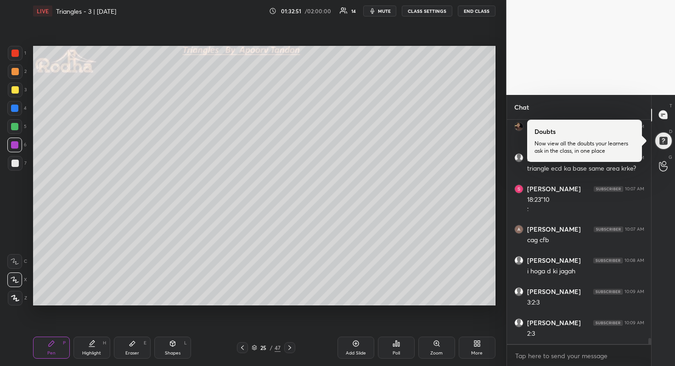
scroll to position [8392, 0]
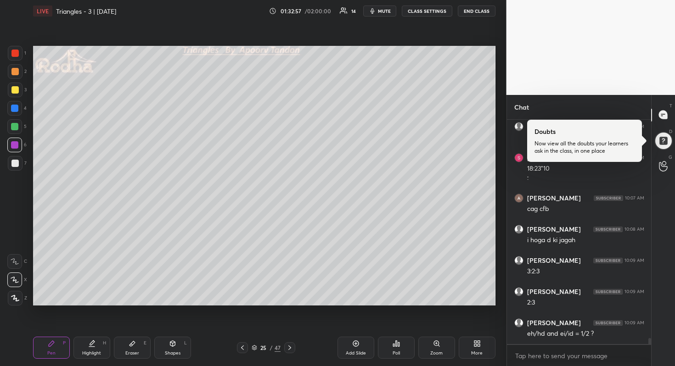
click at [9, 160] on div at bounding box center [15, 163] width 15 height 15
click at [15, 108] on div at bounding box center [14, 108] width 7 height 7
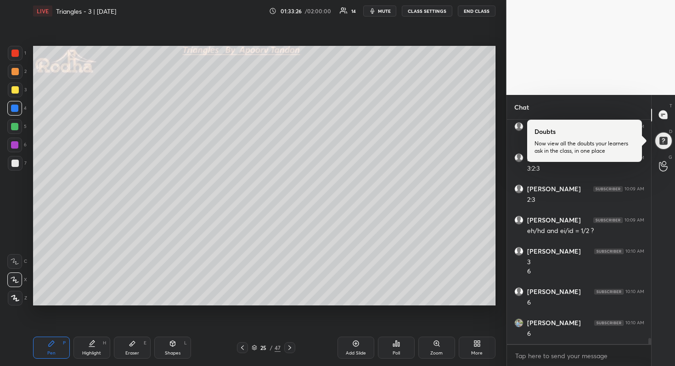
scroll to position [8526, 0]
drag, startPoint x: 16, startPoint y: 160, endPoint x: 23, endPoint y: 159, distance: 7.4
click at [17, 160] on div at bounding box center [14, 163] width 7 height 7
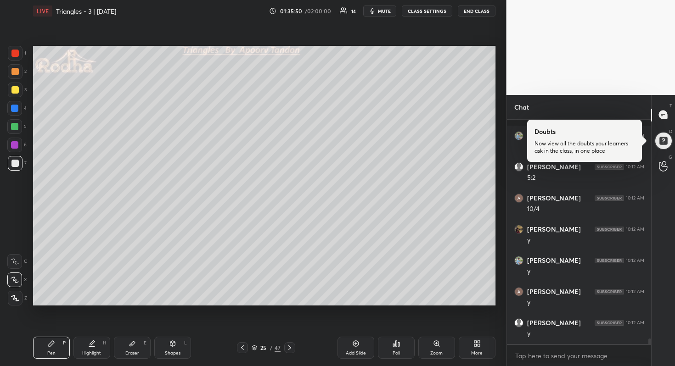
scroll to position [9181, 0]
drag, startPoint x: 13, startPoint y: 89, endPoint x: 17, endPoint y: 95, distance: 7.4
click at [13, 89] on div at bounding box center [14, 89] width 7 height 7
click at [15, 162] on div at bounding box center [14, 163] width 7 height 7
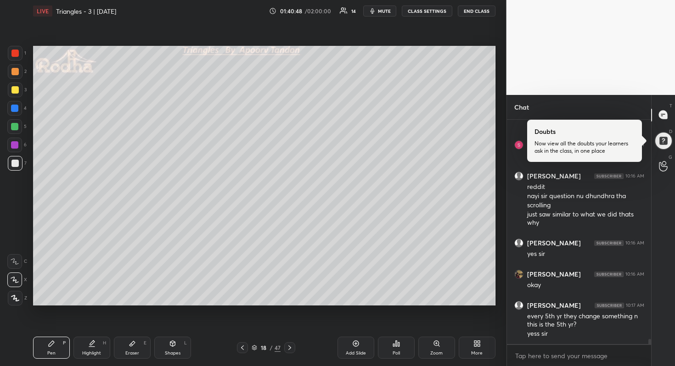
scroll to position [10198, 0]
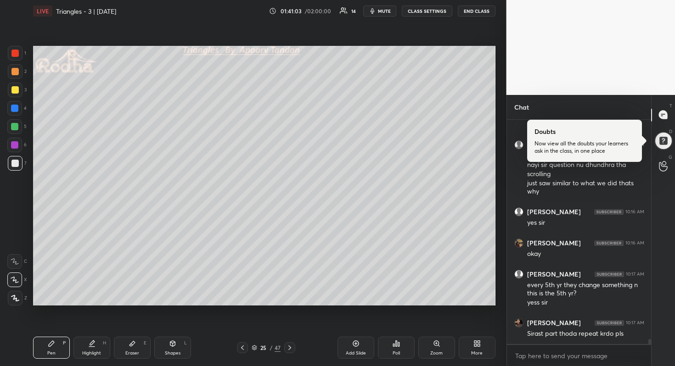
click at [20, 72] on div at bounding box center [15, 71] width 15 height 15
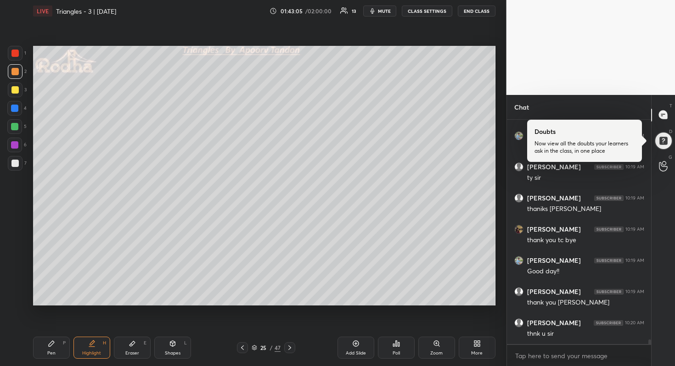
scroll to position [10885, 0]
click at [474, 13] on button "END CLASS" at bounding box center [477, 11] width 38 height 11
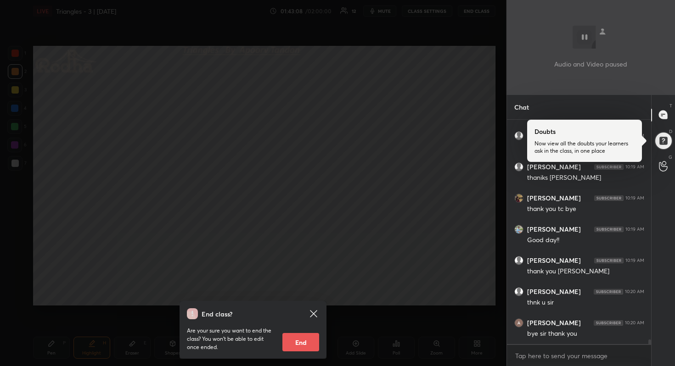
click at [297, 346] on button "End" at bounding box center [300, 342] width 37 height 18
type textarea "x"
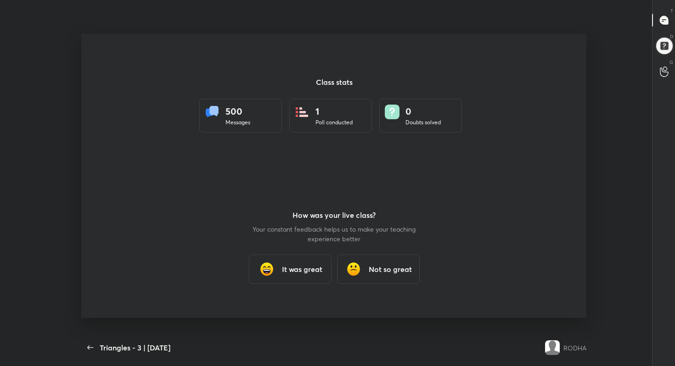
scroll to position [0, 0]
